Goal: Information Seeking & Learning: Learn about a topic

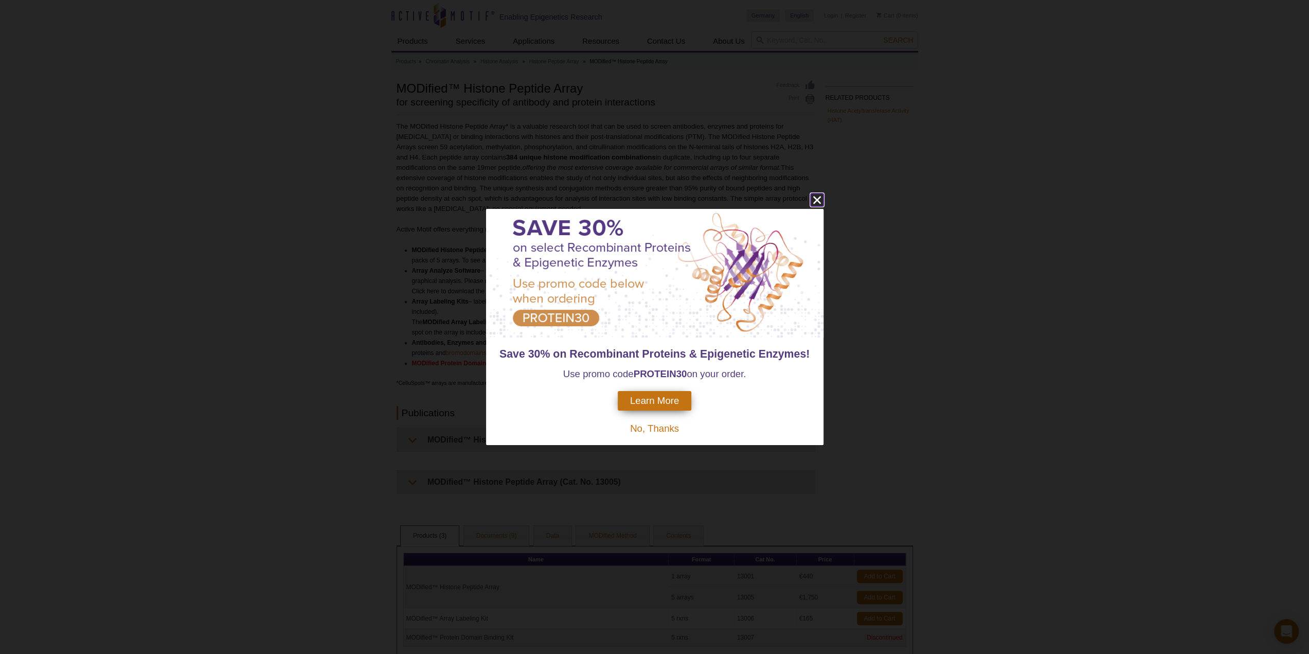
click at [819, 205] on icon "close" at bounding box center [817, 199] width 13 height 13
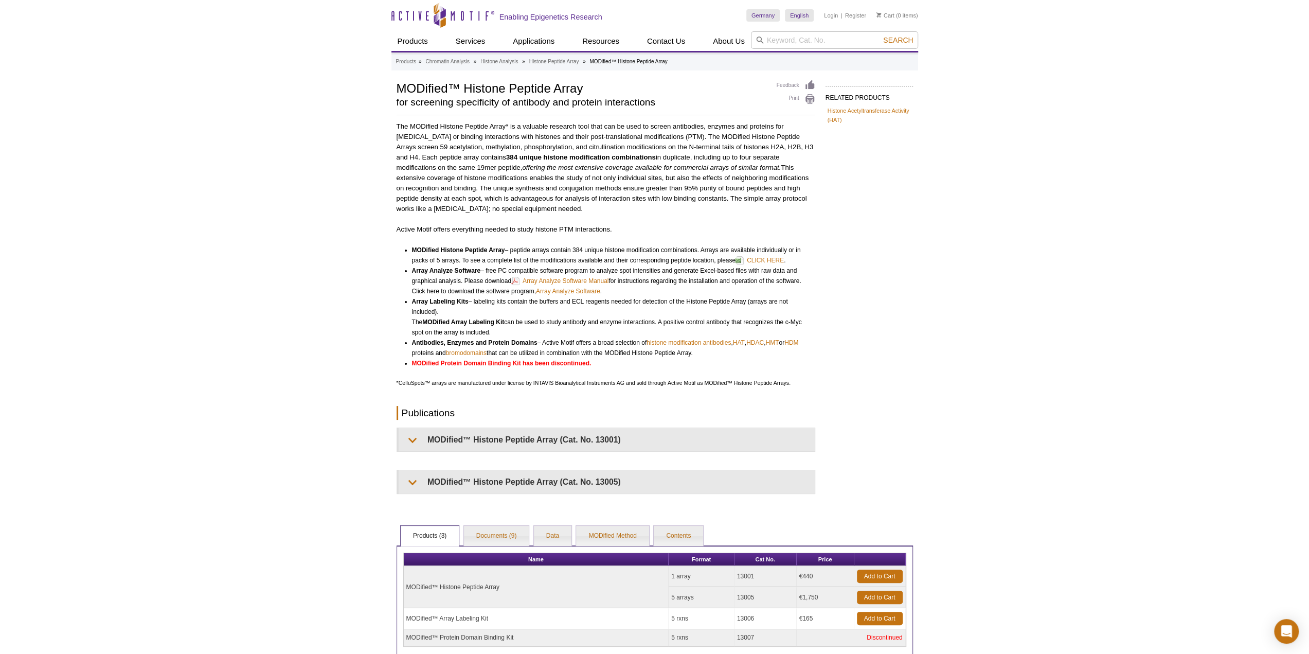
click at [1003, 373] on div "Active Motif Logo Enabling Epigenetics Research 0 Search Skip to content Active…" at bounding box center [654, 387] width 1309 height 775
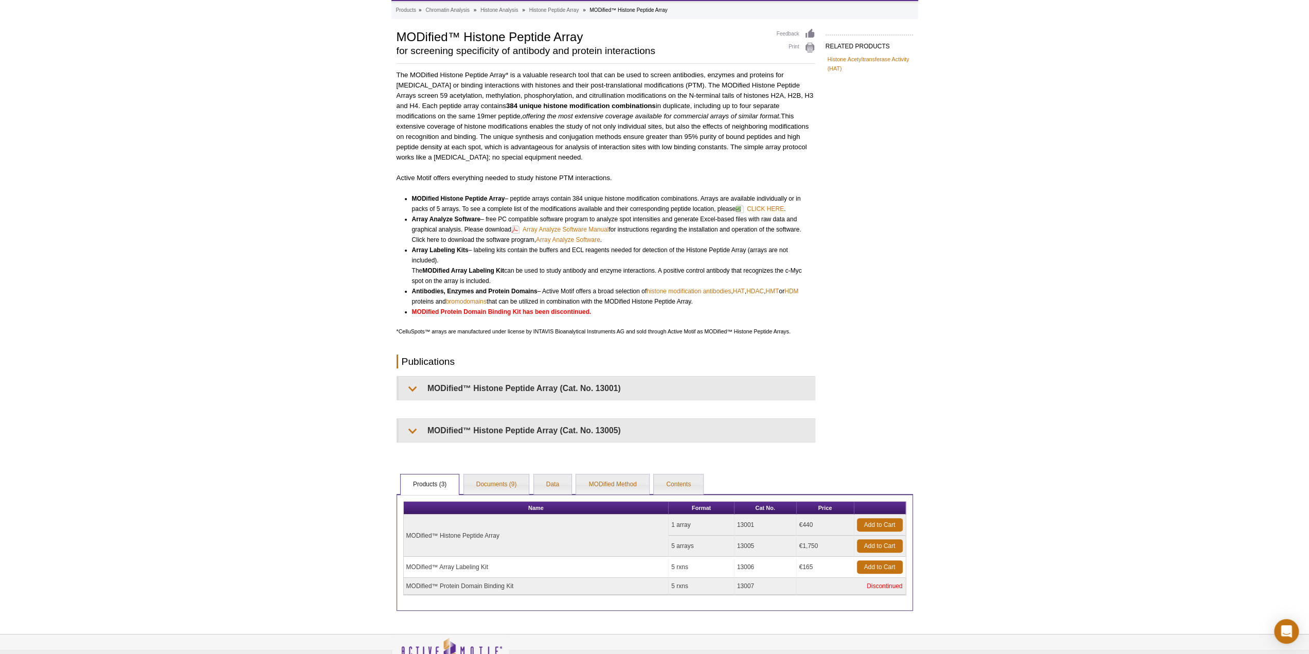
scroll to position [103, 0]
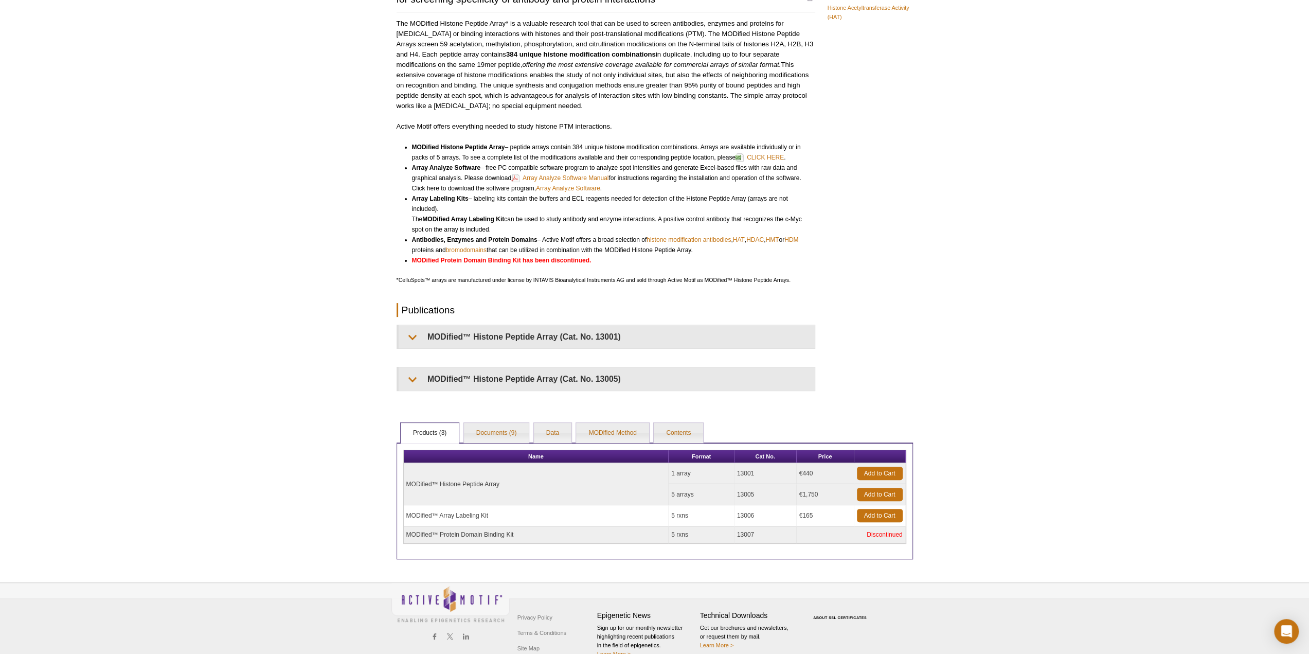
click at [457, 481] on td "MODified™ Histone Peptide Array" at bounding box center [536, 484] width 265 height 42
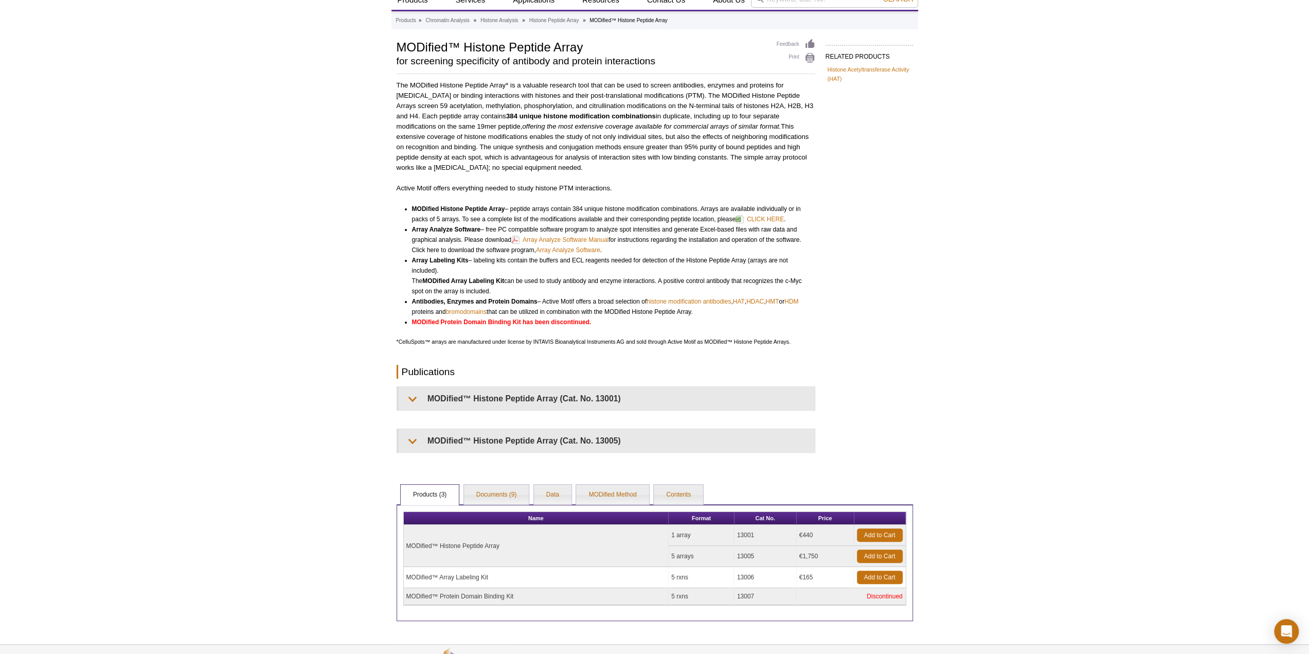
scroll to position [0, 0]
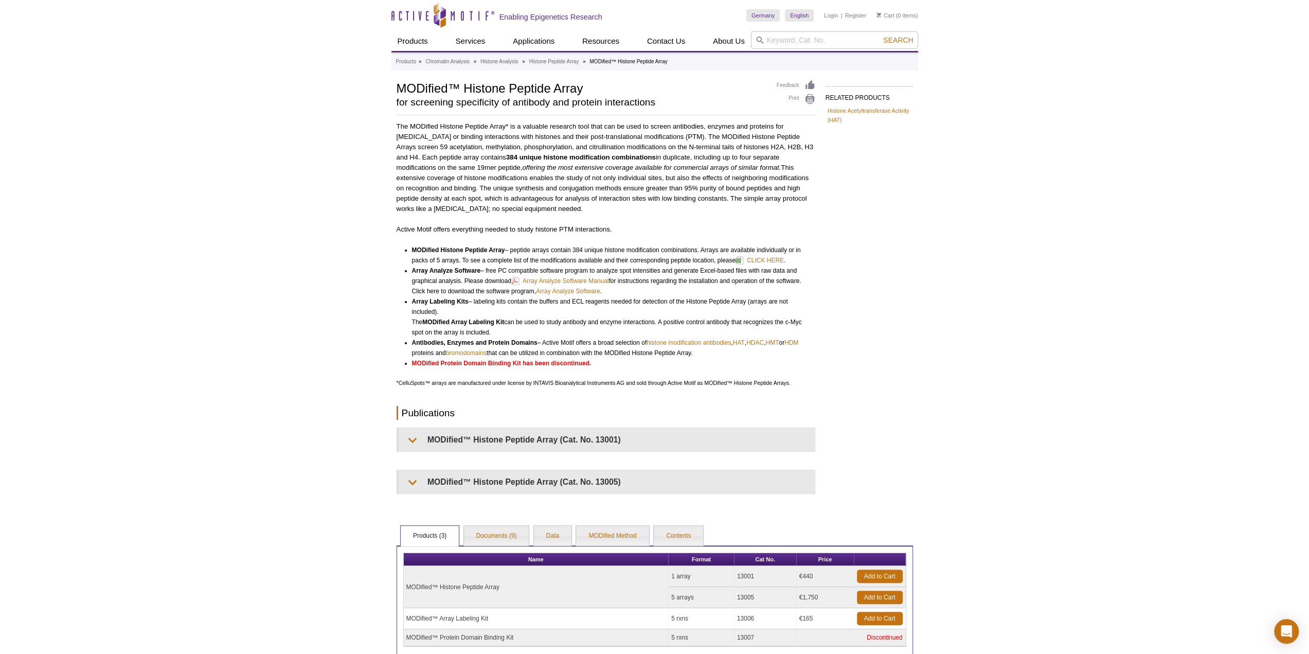
click at [943, 325] on div "Active Motif Logo Enabling Epigenetics Research 0 Search Skip to content Active…" at bounding box center [654, 387] width 1309 height 775
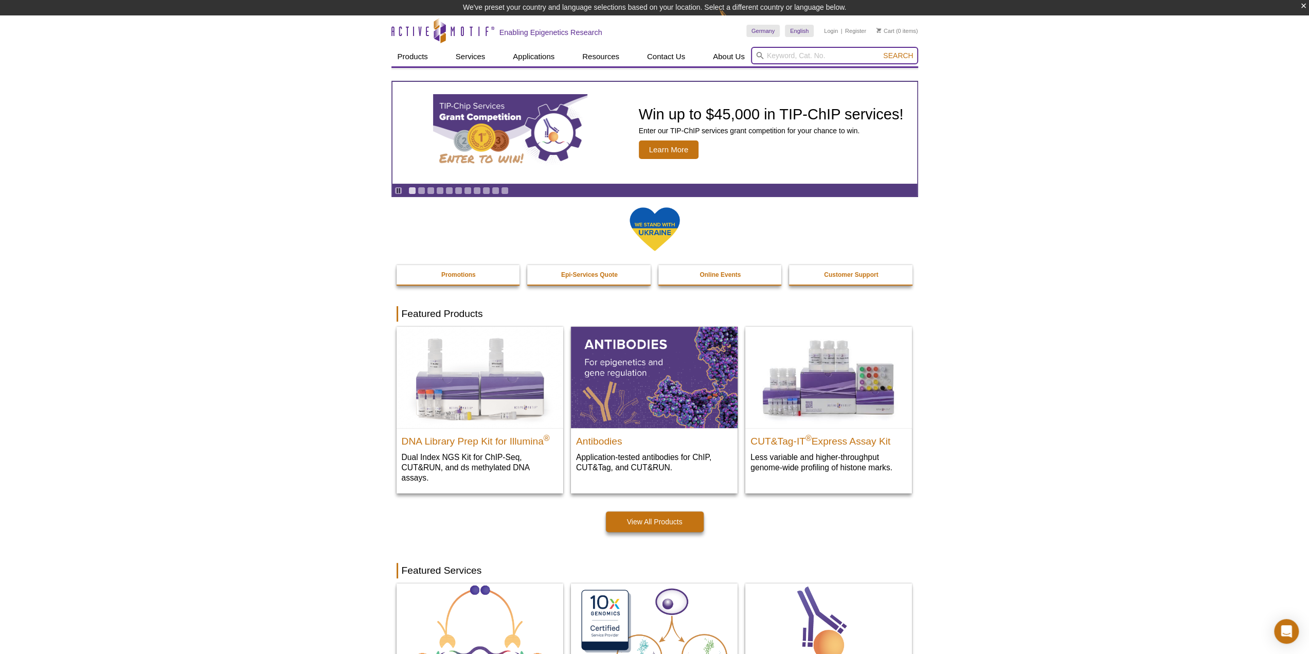
click at [851, 56] on input "search" at bounding box center [834, 55] width 167 height 17
type input "luminex"
click at [880, 51] on button "Search" at bounding box center [898, 55] width 36 height 9
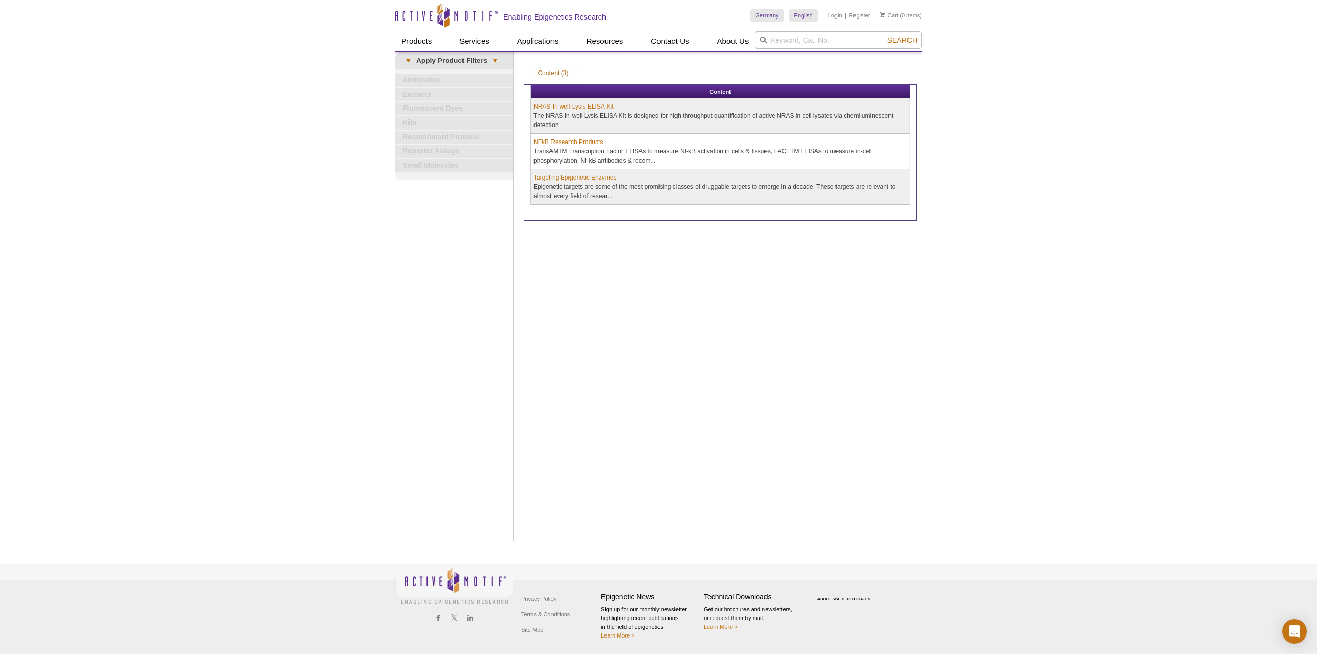
click at [312, 205] on div "Active Motif Logo Enabling Epigenetics Research 0 Search Skip to content Active…" at bounding box center [658, 327] width 1317 height 654
click at [556, 175] on link "Targeting Epigenetic Enzymes" at bounding box center [574, 177] width 83 height 9
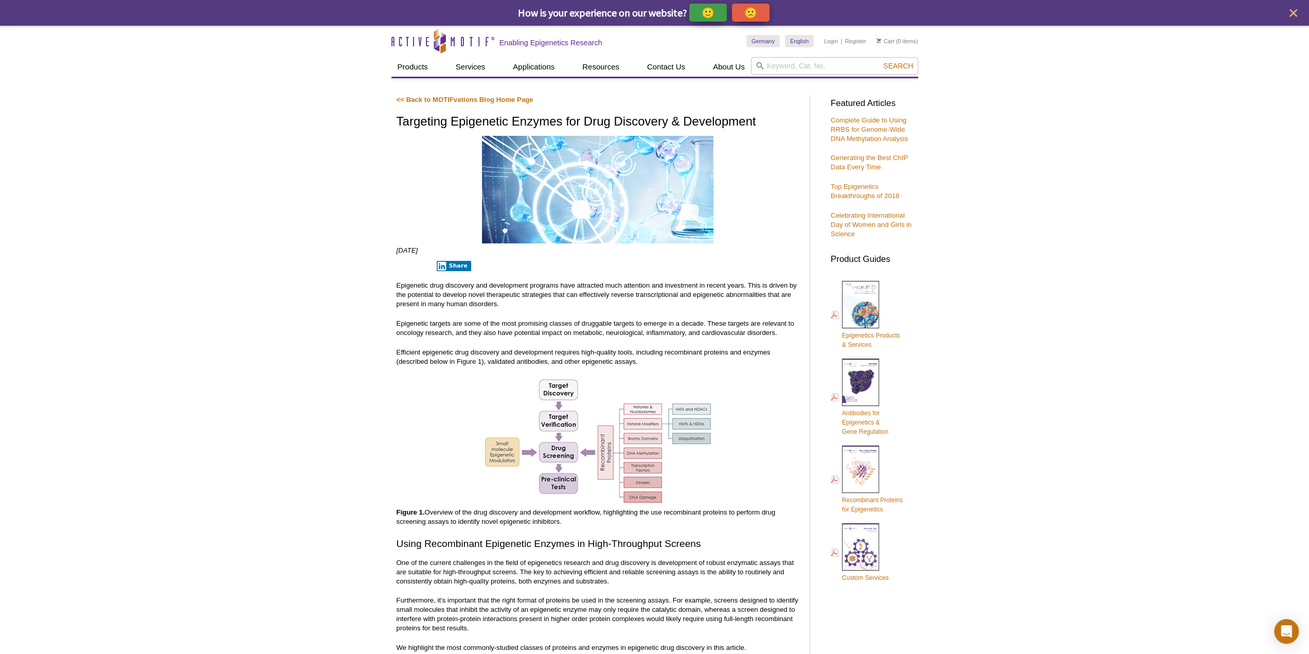
scroll to position [103, 0]
